Goal: Task Accomplishment & Management: Manage account settings

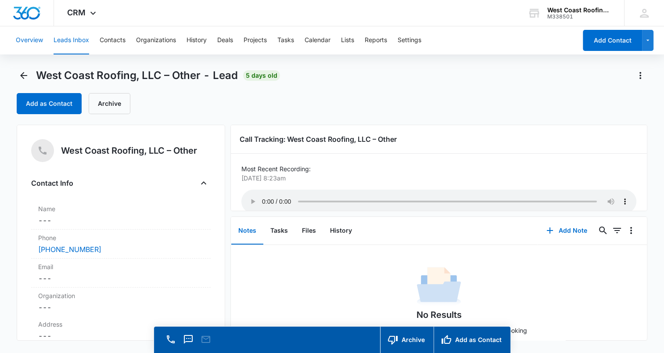
click at [30, 38] on button "Overview" at bounding box center [29, 40] width 27 height 28
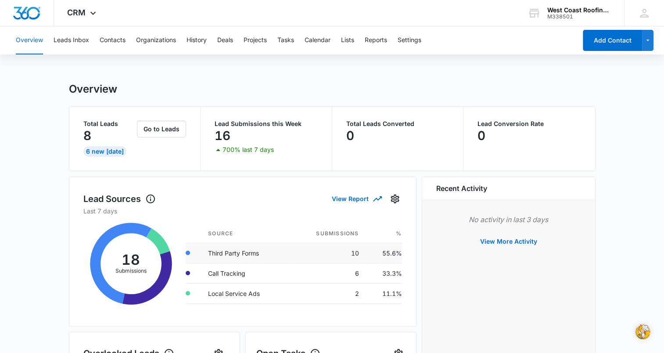
click at [265, 251] on td "Third Party Forms" at bounding box center [245, 253] width 89 height 20
click at [158, 132] on button "Go to Leads" at bounding box center [161, 129] width 49 height 17
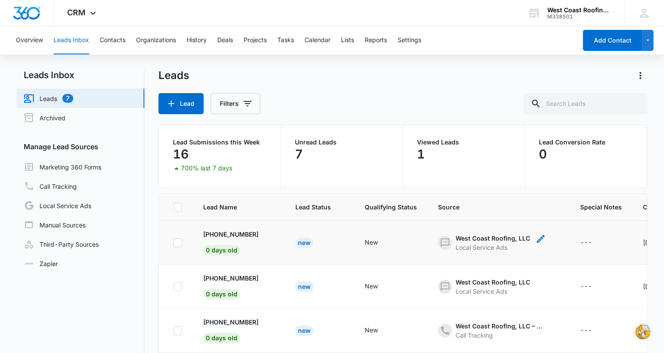
click at [456, 239] on div "West Coast Roofing, LLC" at bounding box center [493, 238] width 75 height 9
click at [467, 219] on button "Cancel" at bounding box center [466, 217] width 31 height 17
click at [236, 243] on div "[PHONE_NUMBER] 0 days old" at bounding box center [230, 243] width 55 height 26
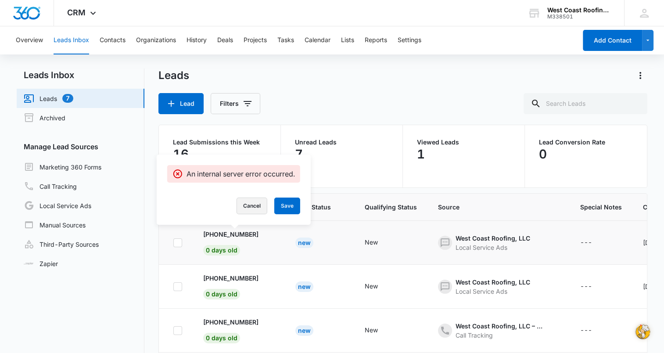
click at [258, 202] on button "Cancel" at bounding box center [252, 206] width 31 height 17
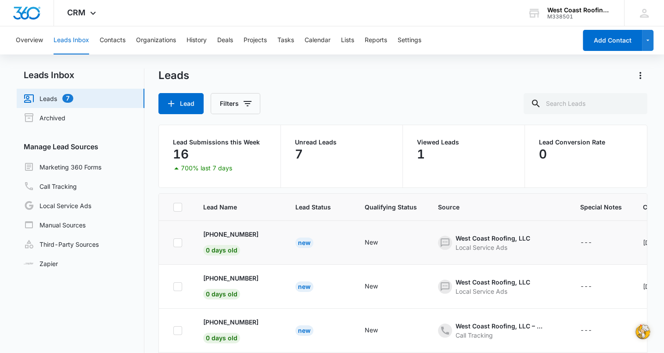
click at [620, 249] on td "---" at bounding box center [601, 243] width 63 height 44
click at [609, 249] on td "---" at bounding box center [601, 243] width 63 height 44
click at [61, 163] on link "Marketing 360 Forms" at bounding box center [63, 167] width 78 height 11
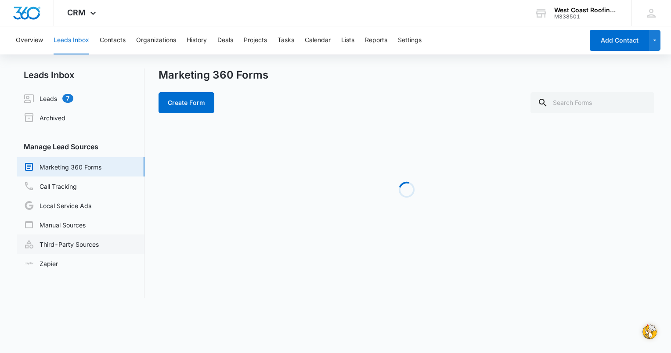
click at [70, 245] on link "Third-Party Sources" at bounding box center [61, 244] width 75 height 11
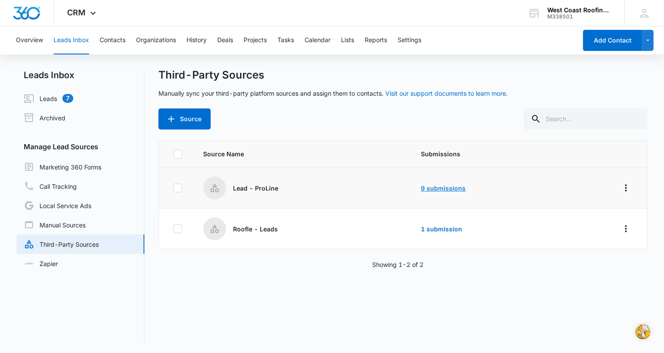
click at [454, 184] on link "9 submissions" at bounding box center [443, 187] width 45 height 7
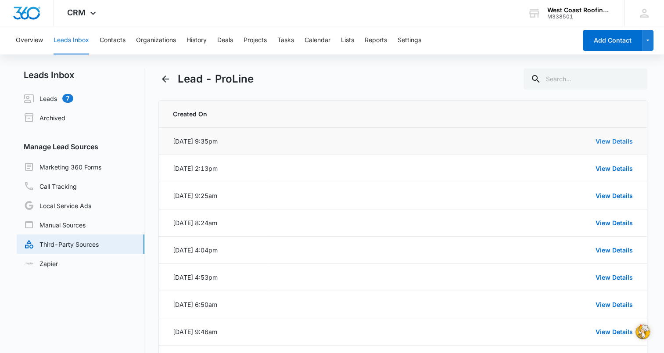
click at [623, 137] on link "View Details" at bounding box center [614, 140] width 37 height 7
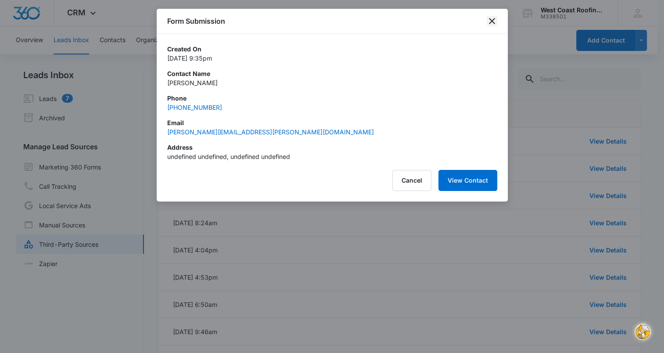
click at [492, 20] on icon "close" at bounding box center [492, 21] width 11 height 11
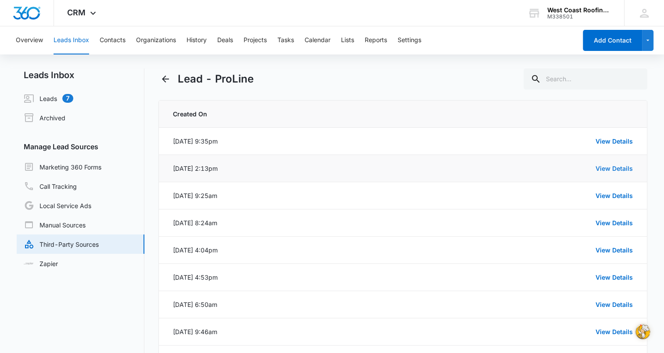
click at [613, 166] on link "View Details" at bounding box center [614, 168] width 37 height 7
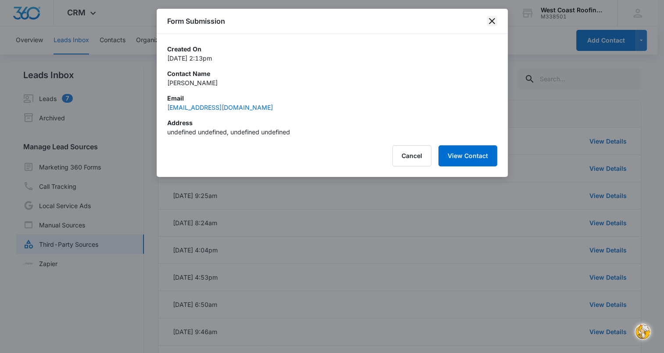
click at [492, 25] on icon "close" at bounding box center [492, 21] width 11 height 11
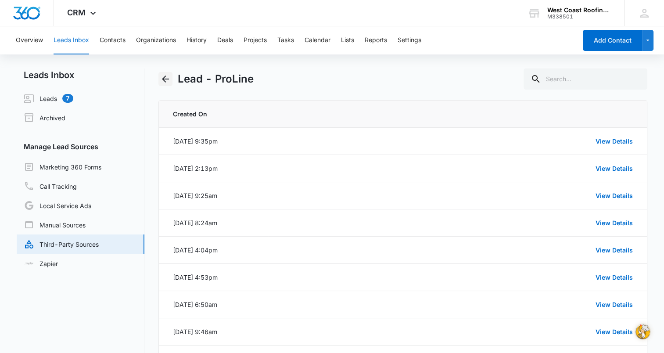
click at [169, 78] on icon "Back" at bounding box center [165, 79] width 11 height 11
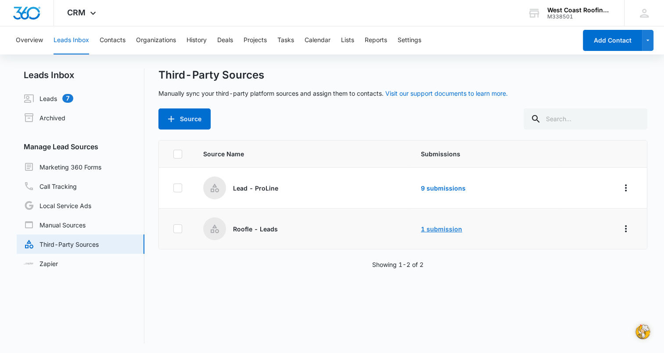
click at [432, 228] on link "1 submission" at bounding box center [441, 228] width 41 height 7
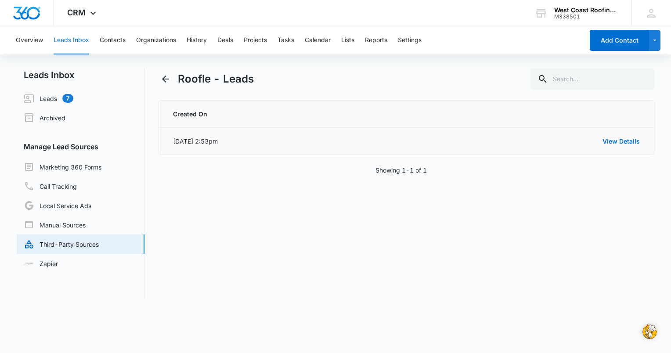
click at [485, 144] on div "View Details" at bounding box center [459, 141] width 361 height 9
click at [618, 141] on link "View Details" at bounding box center [621, 140] width 37 height 7
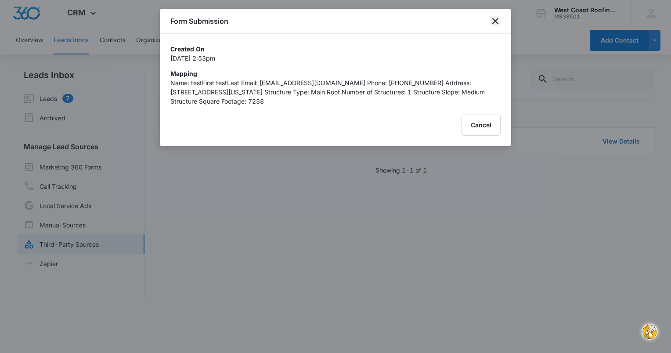
click at [496, 23] on icon "close" at bounding box center [495, 21] width 11 height 11
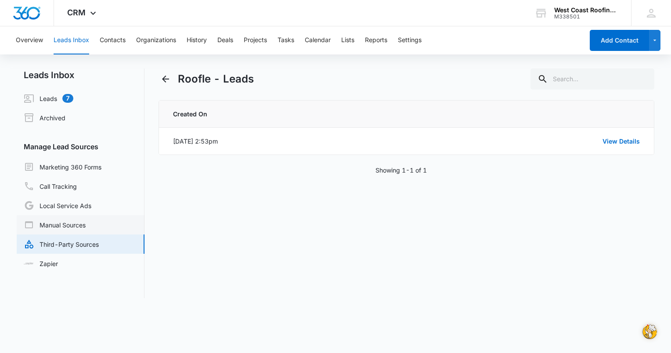
click at [65, 223] on link "Manual Sources" at bounding box center [55, 225] width 62 height 11
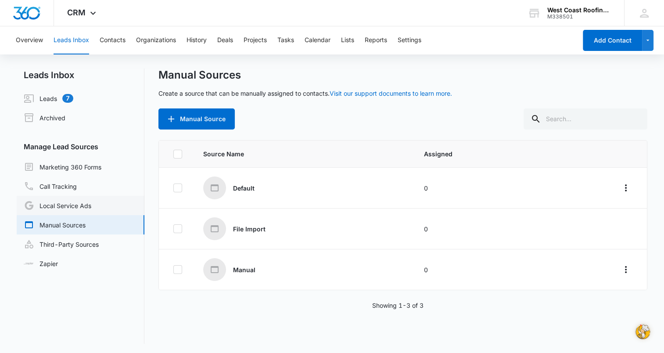
click at [47, 205] on link "Local Service Ads" at bounding box center [58, 205] width 68 height 11
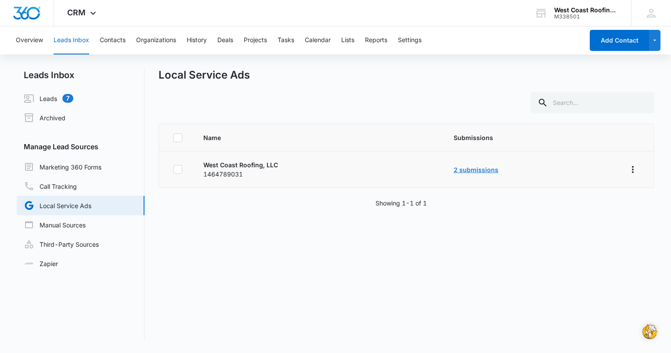
click at [471, 170] on link "2 submissions" at bounding box center [476, 169] width 45 height 7
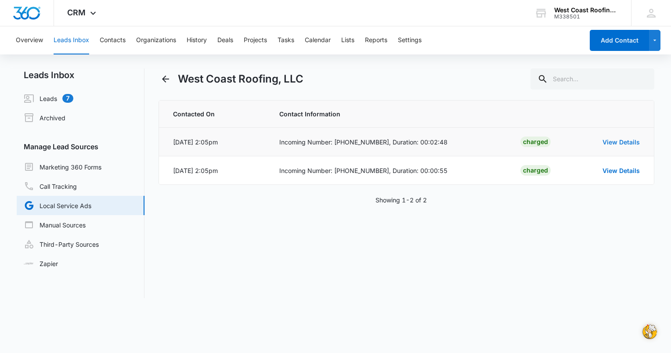
click at [618, 141] on link "View Details" at bounding box center [621, 141] width 37 height 7
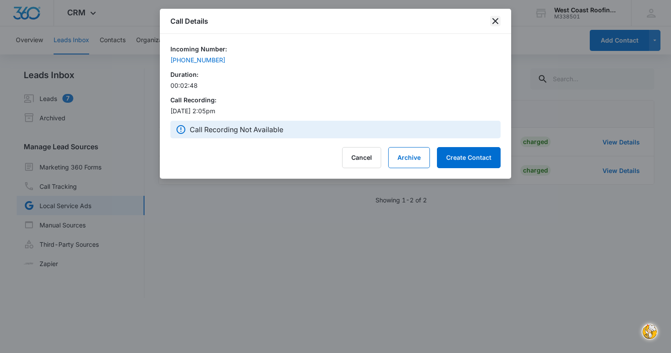
click at [494, 22] on icon "close" at bounding box center [495, 21] width 11 height 11
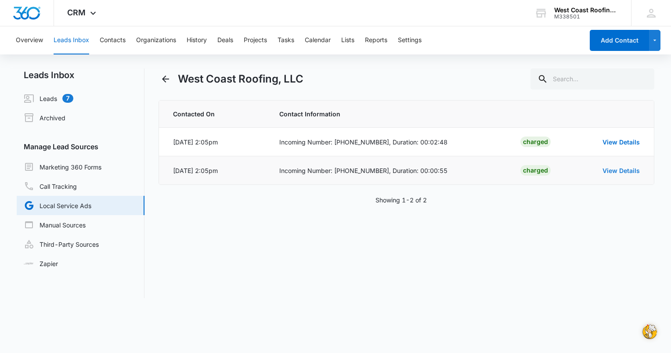
click at [628, 171] on link "View Details" at bounding box center [621, 170] width 37 height 7
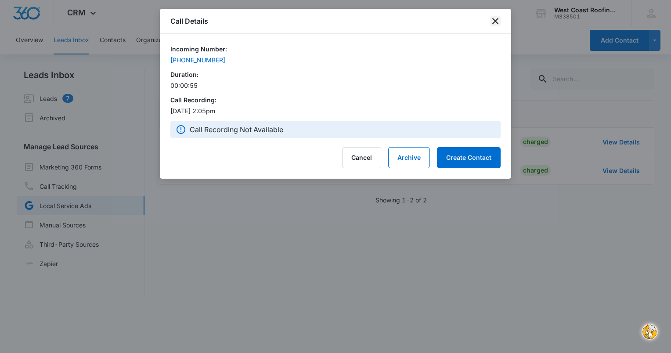
click at [492, 20] on icon "close" at bounding box center [495, 21] width 11 height 11
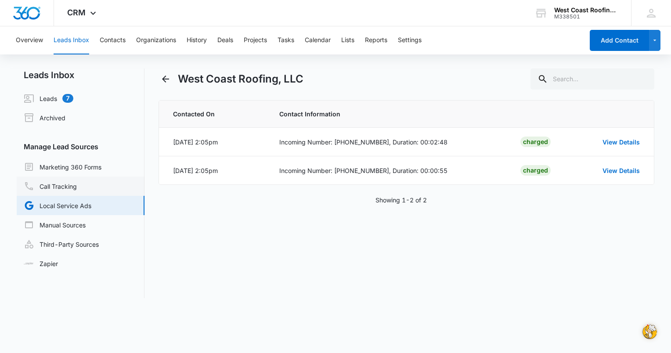
click at [77, 191] on link "Call Tracking" at bounding box center [50, 186] width 53 height 11
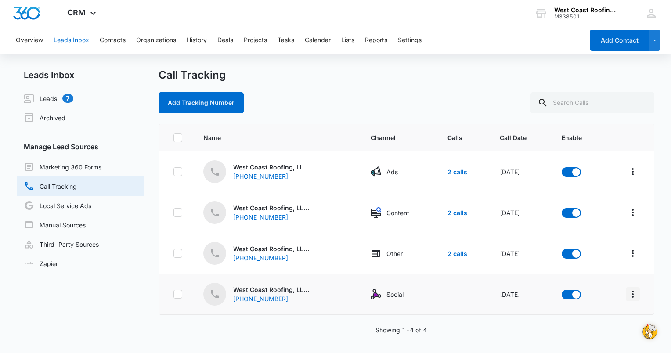
click at [628, 294] on icon "Overflow Menu" at bounding box center [633, 294] width 11 height 11
click at [55, 98] on link "Leads 7" at bounding box center [49, 98] width 50 height 11
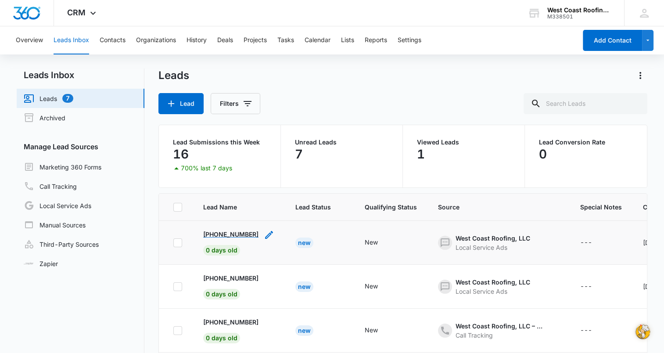
click at [231, 251] on span "0 days old" at bounding box center [221, 250] width 37 height 11
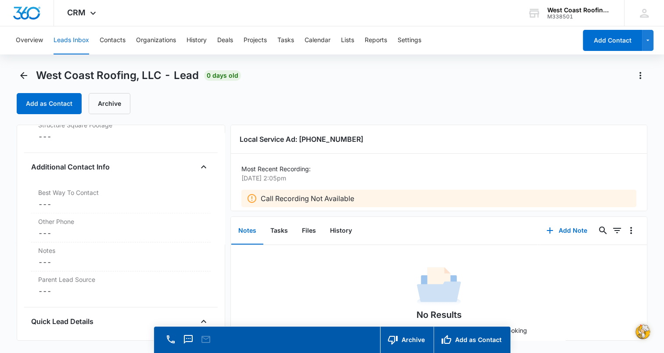
scroll to position [633, 0]
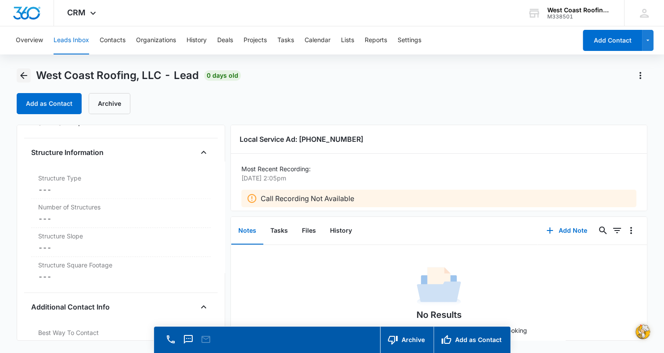
click at [22, 75] on icon "Back" at bounding box center [23, 75] width 11 height 11
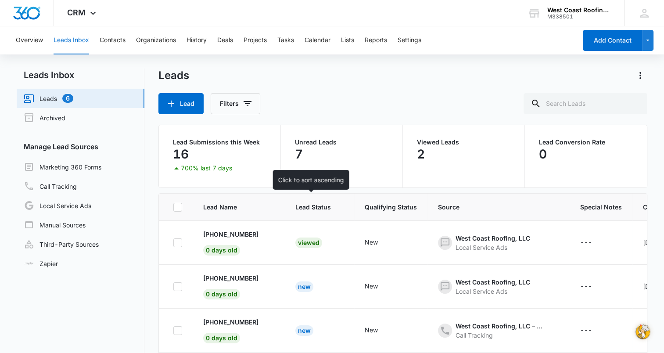
scroll to position [44, 0]
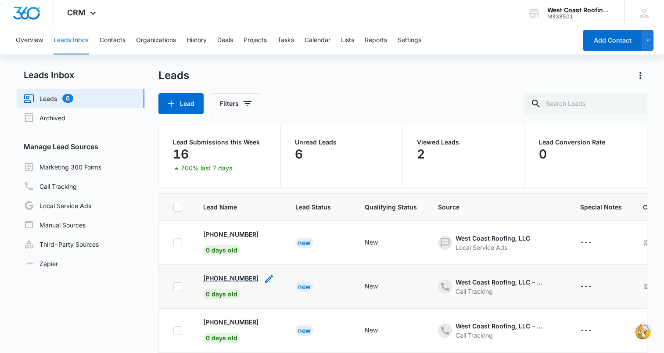
click at [222, 293] on span "0 days old" at bounding box center [221, 294] width 37 height 11
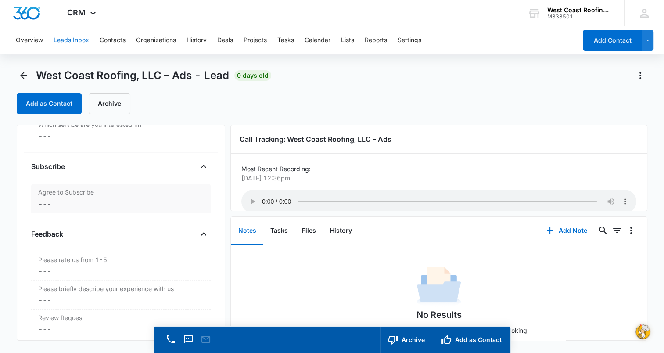
scroll to position [1010, 0]
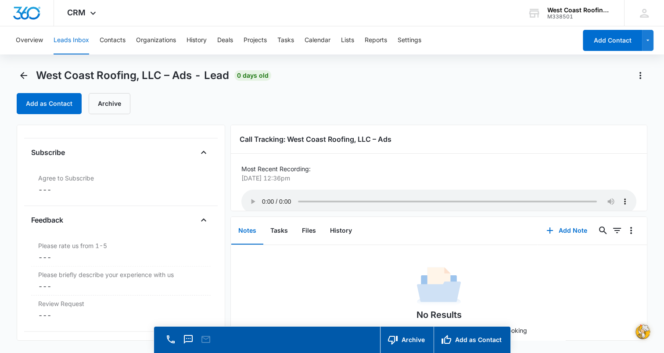
click at [567, 101] on div "Add as Contact Archive" at bounding box center [332, 103] width 631 height 21
click at [22, 76] on icon "Back" at bounding box center [23, 75] width 11 height 11
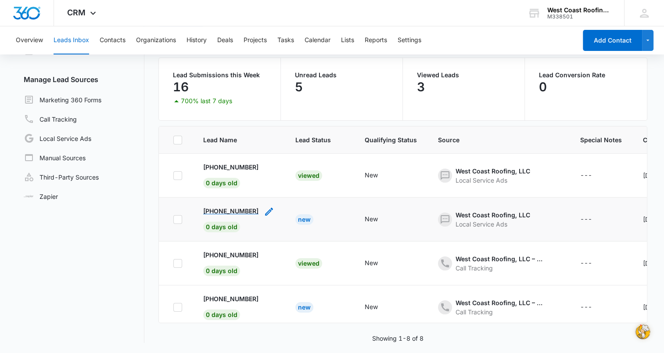
click at [212, 225] on span "0 days old" at bounding box center [221, 227] width 37 height 11
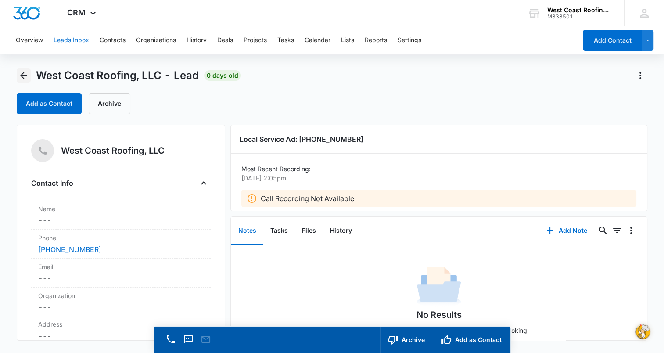
click at [24, 76] on icon "Back" at bounding box center [23, 75] width 11 height 11
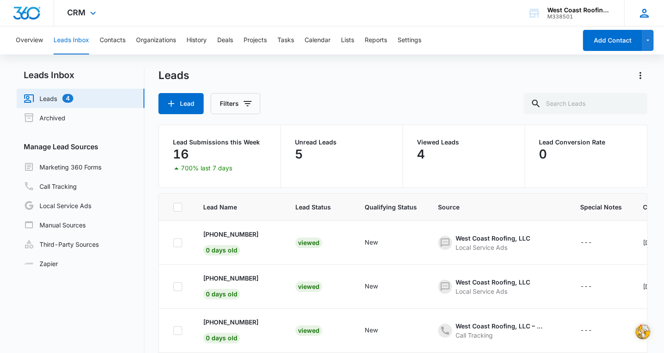
click at [642, 15] on icon at bounding box center [644, 13] width 9 height 9
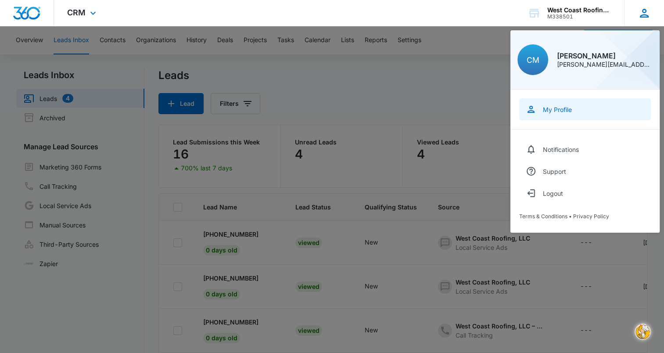
click at [558, 110] on div "My Profile" at bounding box center [557, 109] width 29 height 7
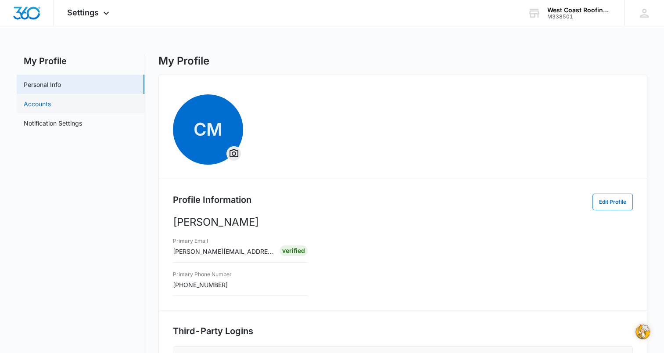
click at [49, 104] on link "Accounts" at bounding box center [37, 103] width 27 height 9
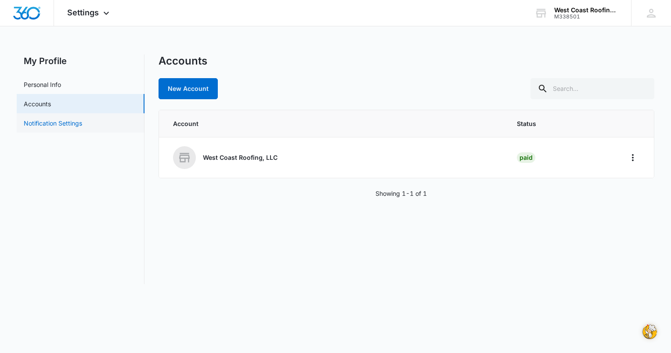
click at [49, 122] on link "Notification Settings" at bounding box center [53, 123] width 58 height 9
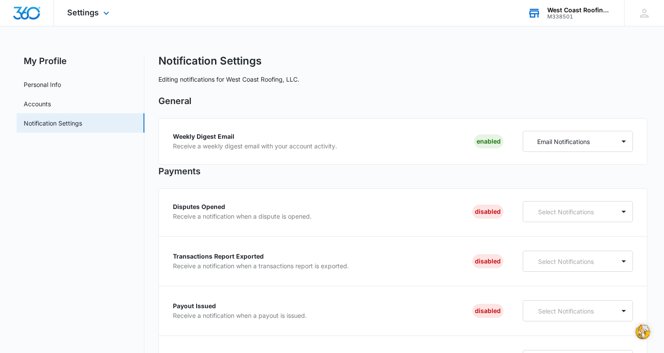
click at [569, 14] on div "M338501" at bounding box center [580, 17] width 64 height 6
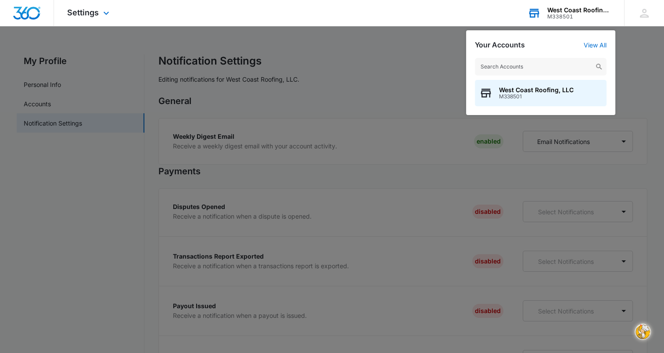
click at [564, 11] on div "West Coast Roofing, LLC" at bounding box center [580, 10] width 64 height 7
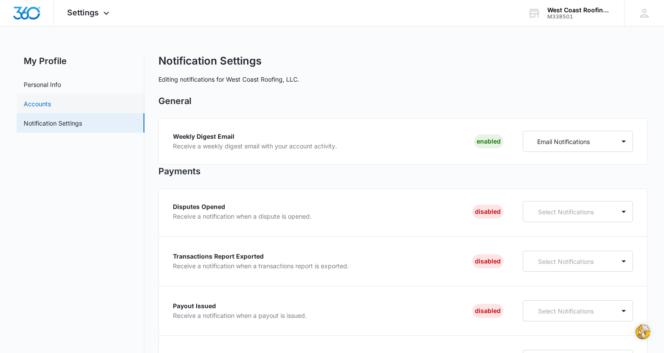
click at [51, 106] on link "Accounts" at bounding box center [37, 103] width 27 height 9
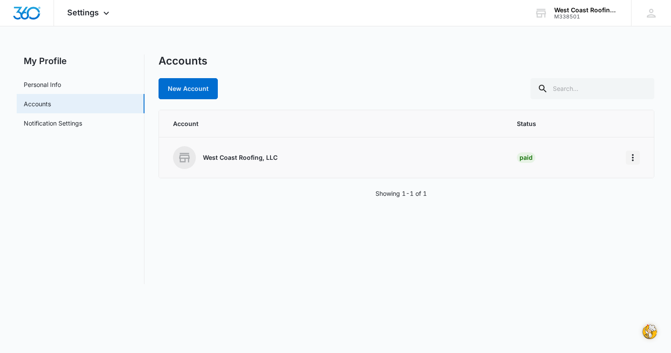
click at [632, 160] on icon "Home" at bounding box center [633, 157] width 2 height 7
click at [594, 183] on div "Go to Dashboard" at bounding box center [594, 182] width 49 height 6
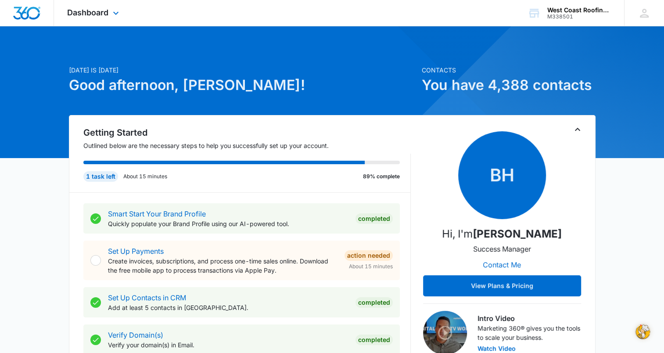
click at [109, 14] on div "Dashboard Apps Reputation Forms CRM Email Social Content Ads Intelligence Files…" at bounding box center [94, 13] width 80 height 26
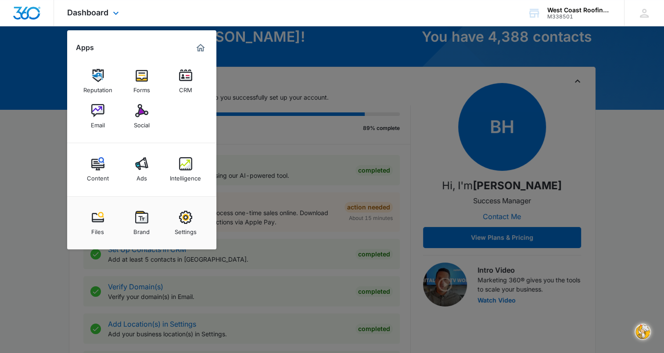
scroll to position [88, 0]
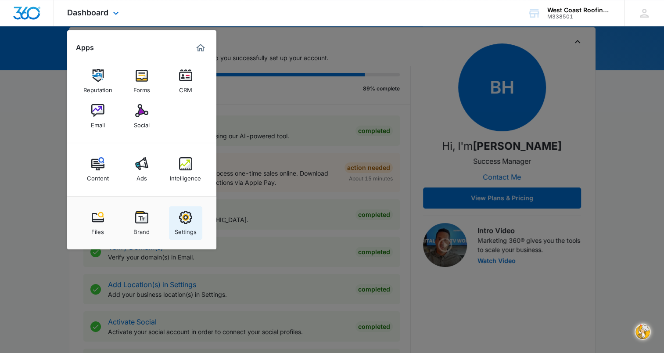
click at [186, 227] on div "Settings" at bounding box center [186, 229] width 22 height 11
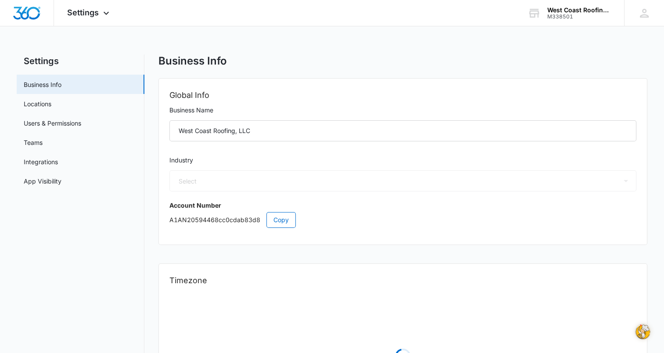
select select "US"
select select "America/Phoenix"
select select "6"
click at [51, 124] on link "Users & Permissions" at bounding box center [53, 123] width 58 height 9
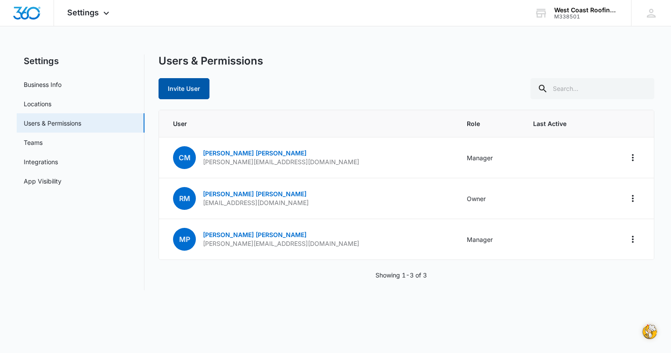
click at [192, 91] on button "Invite User" at bounding box center [184, 88] width 51 height 21
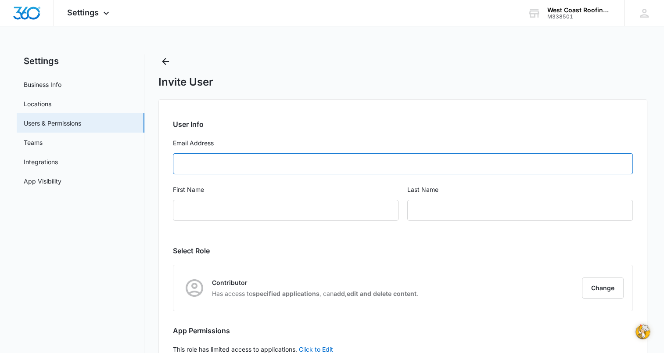
click at [234, 163] on input "Email Address" at bounding box center [403, 163] width 460 height 21
type input "jeanne@westcoastroofingaz.com"
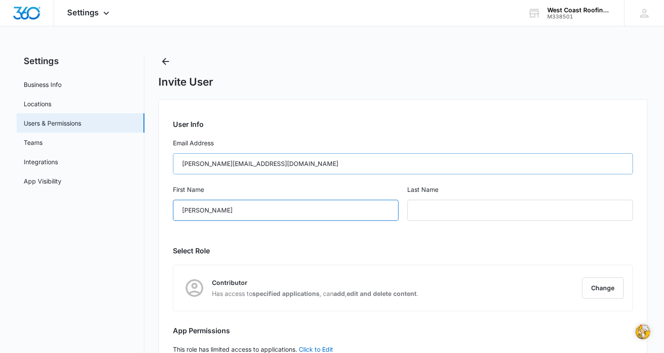
type input "Jeanne"
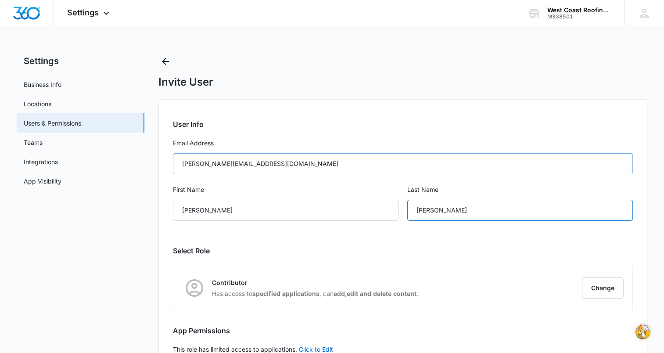
type input "Callahan"
click at [604, 289] on button "Change" at bounding box center [603, 288] width 42 height 21
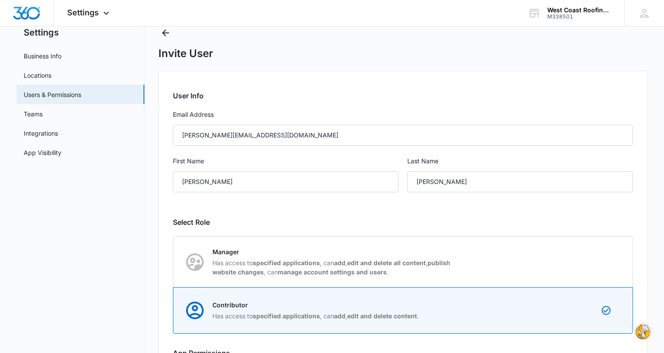
scroll to position [44, 0]
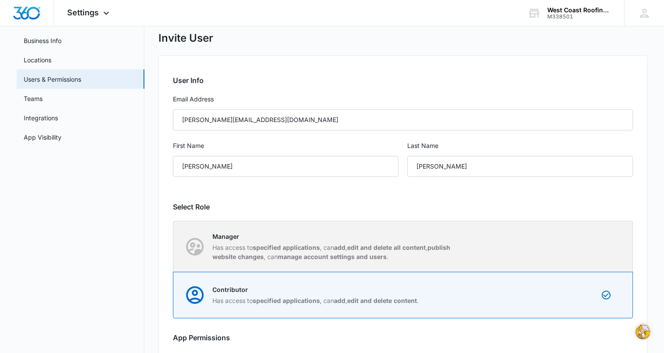
click at [410, 250] on strong "edit and delete all content" at bounding box center [386, 247] width 79 height 7
click at [174, 247] on input "Manager Has access to specified applications , can add , edit and delete all co…" at bounding box center [173, 246] width 0 height 0
radio input "true"
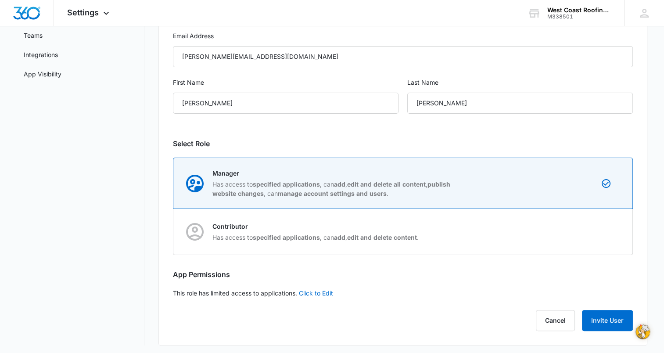
scroll to position [110, 0]
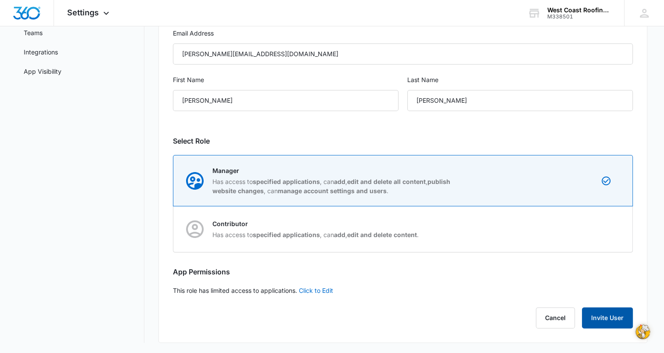
click at [615, 321] on button "Invite User" at bounding box center [607, 317] width 51 height 21
